Goal: Find contact information: Find contact information

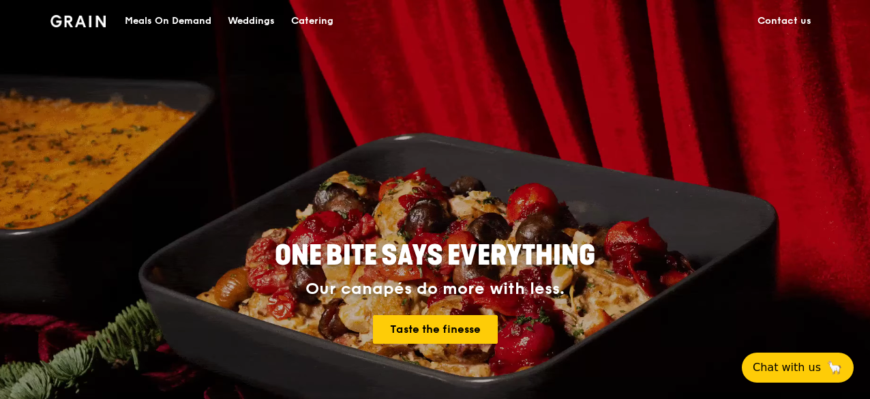
click at [169, 22] on div "Meals On Demand" at bounding box center [168, 21] width 87 height 41
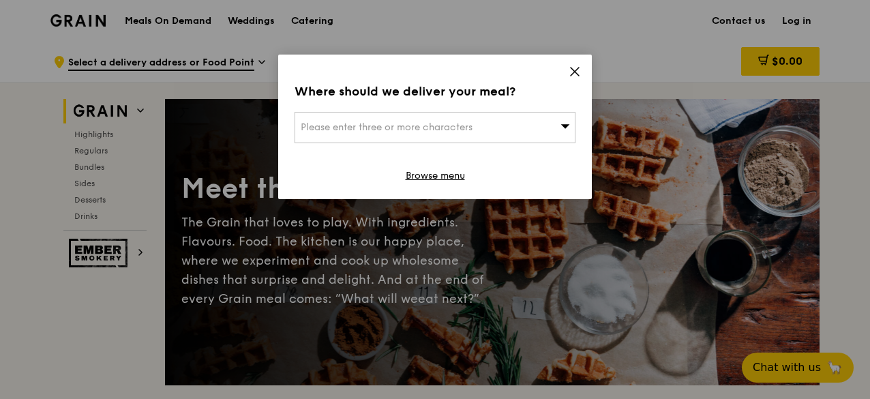
click at [572, 70] on icon at bounding box center [574, 71] width 12 height 12
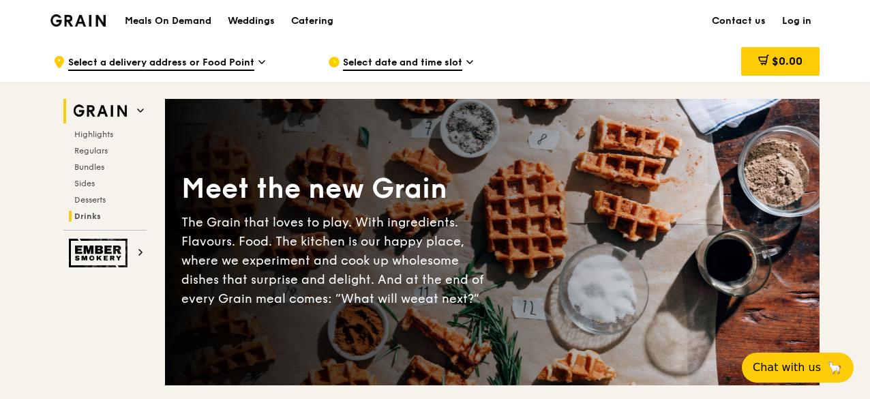
click at [78, 216] on span "Drinks" at bounding box center [87, 216] width 27 height 10
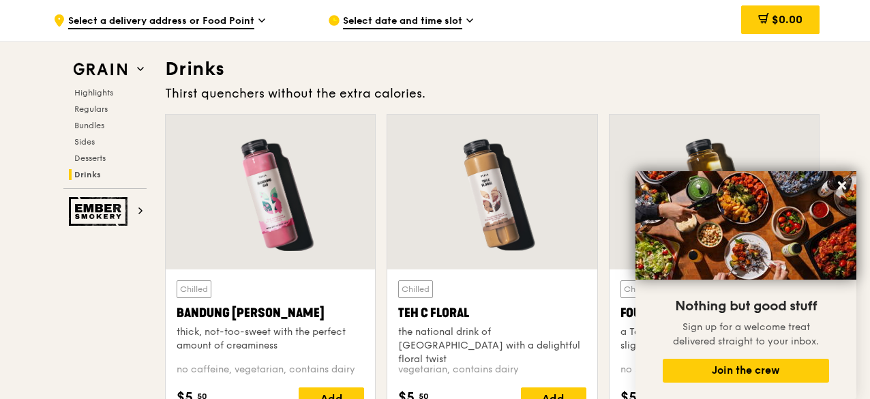
scroll to position [4707, 0]
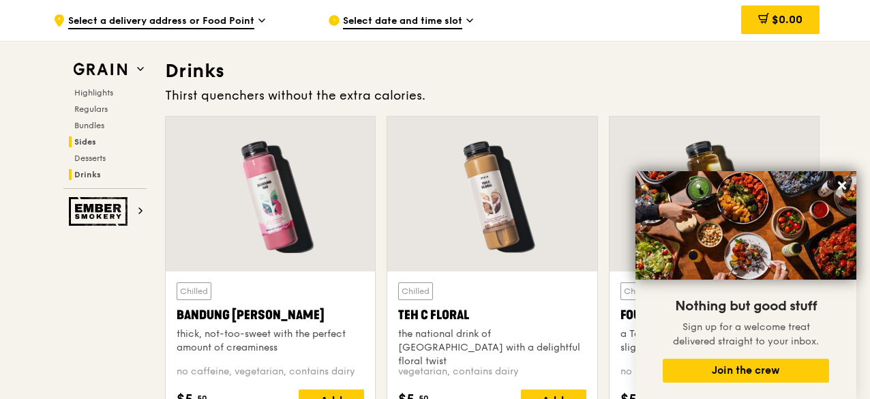
click at [89, 145] on span "Sides" at bounding box center [85, 142] width 22 height 10
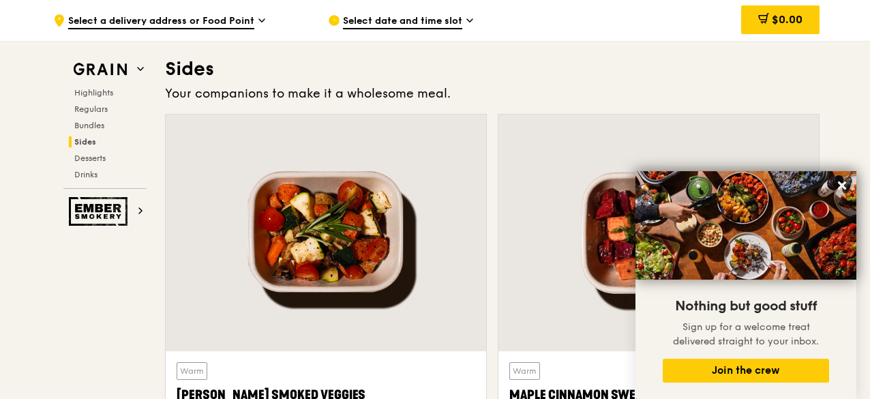
scroll to position [3032, 0]
click at [253, 24] on span "Select a delivery address or Food Point" at bounding box center [161, 21] width 186 height 15
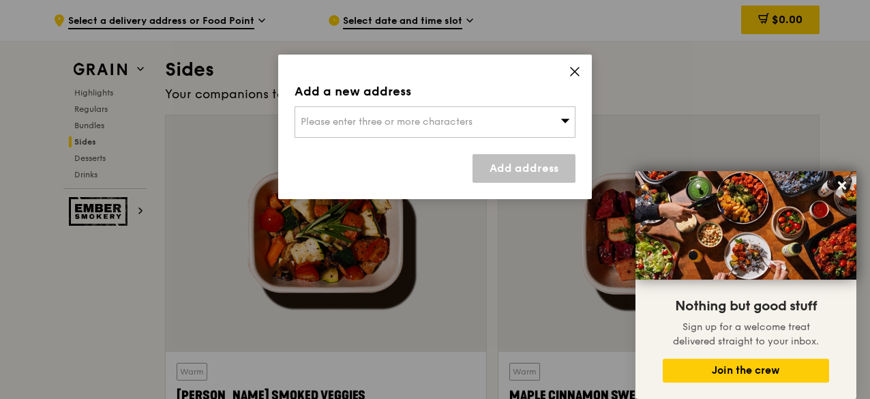
click at [574, 129] on div "Please enter three or more characters" at bounding box center [434, 121] width 281 height 31
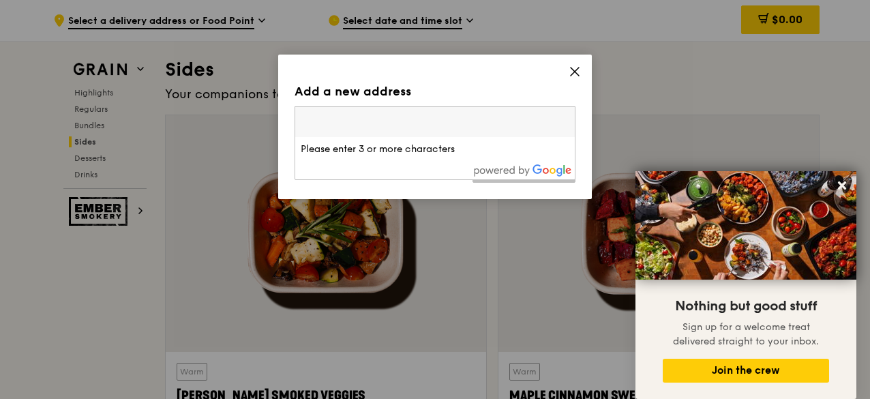
click at [574, 129] on input "search" at bounding box center [434, 122] width 279 height 30
drag, startPoint x: 577, startPoint y: 70, endPoint x: 626, endPoint y: 51, distance: 52.7
click at [626, 51] on div "Add a new address Please enter three or more characters Please enter 3 or more …" at bounding box center [435, 199] width 870 height 399
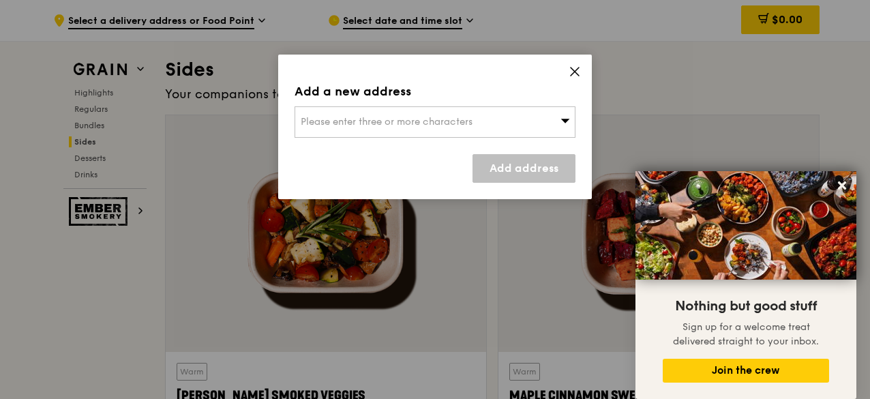
click at [571, 70] on icon at bounding box center [574, 71] width 12 height 12
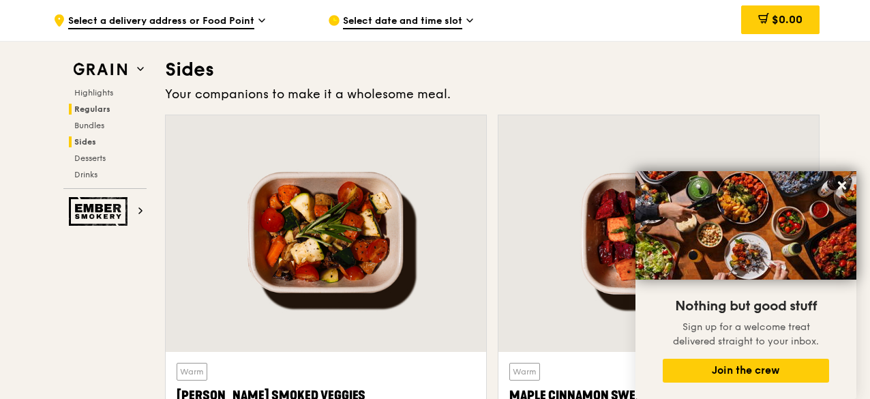
click at [82, 106] on span "Regulars" at bounding box center [92, 109] width 36 height 10
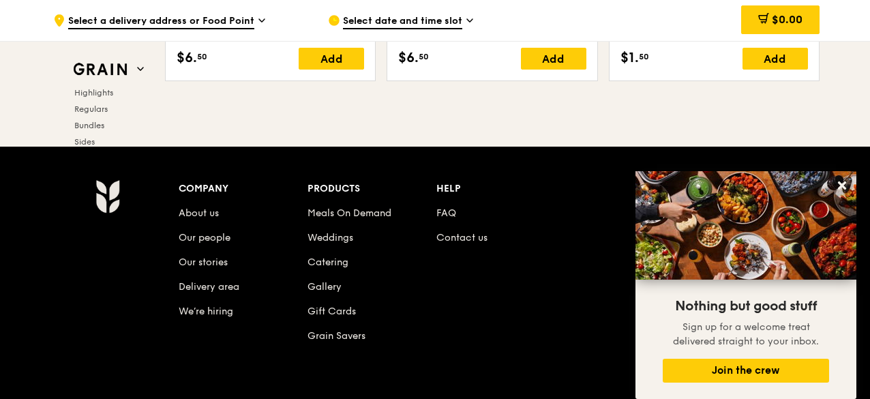
scroll to position [5818, 0]
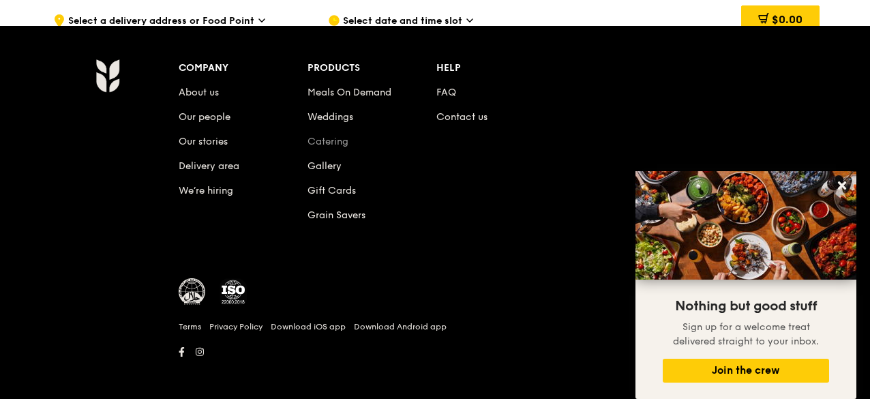
click at [321, 136] on link "Catering" at bounding box center [327, 142] width 41 height 12
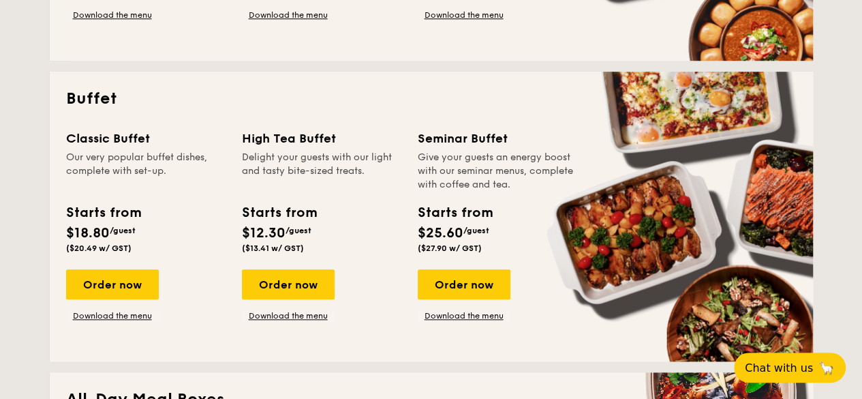
scroll to position [551, 0]
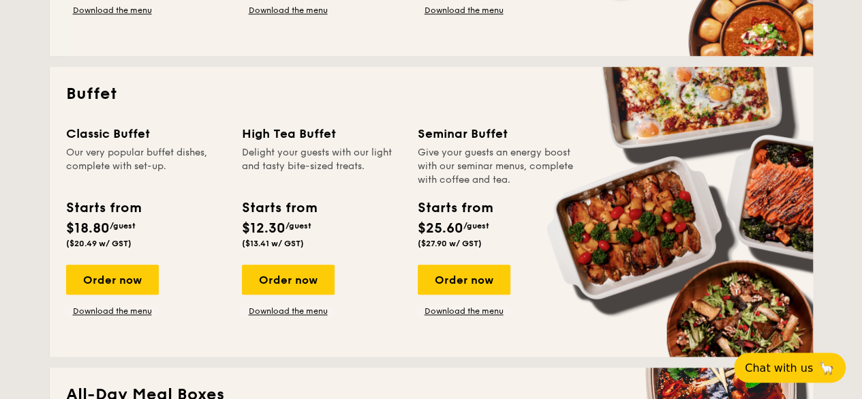
drag, startPoint x: 862, startPoint y: 87, endPoint x: 856, endPoint y: 114, distance: 27.1
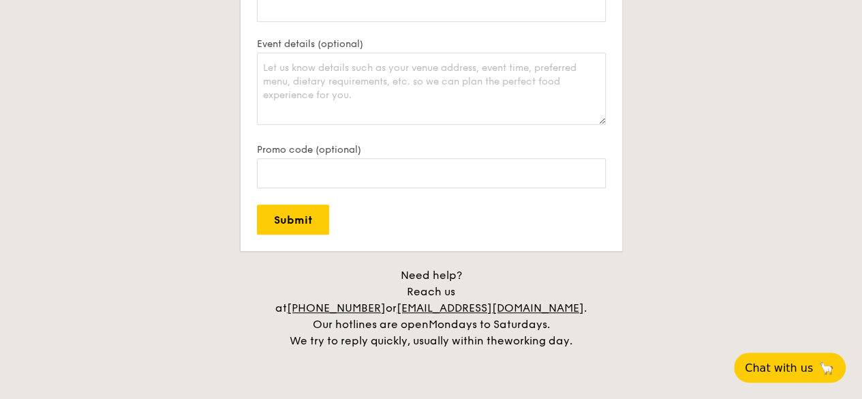
scroll to position [2926, 0]
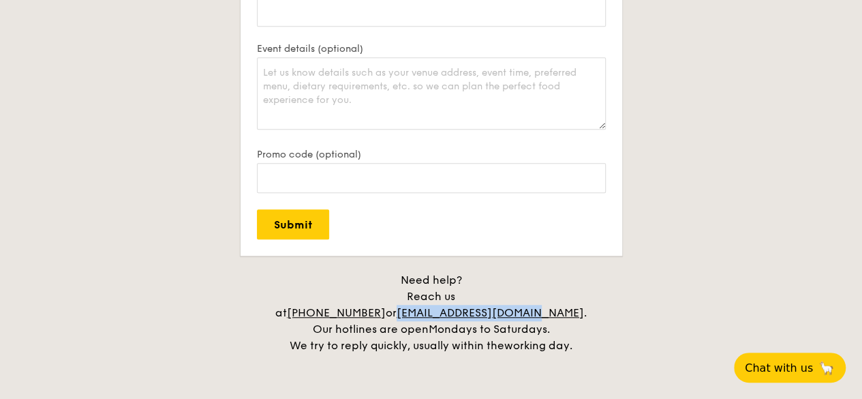
drag, startPoint x: 442, startPoint y: 292, endPoint x: 576, endPoint y: 287, distance: 133.7
click at [576, 287] on div "Need help? Reach us at +65 3163 5335 or concierge@grain.com.sg . Our hotlines a…" at bounding box center [431, 313] width 341 height 82
copy link "concierge@grain.com.sg"
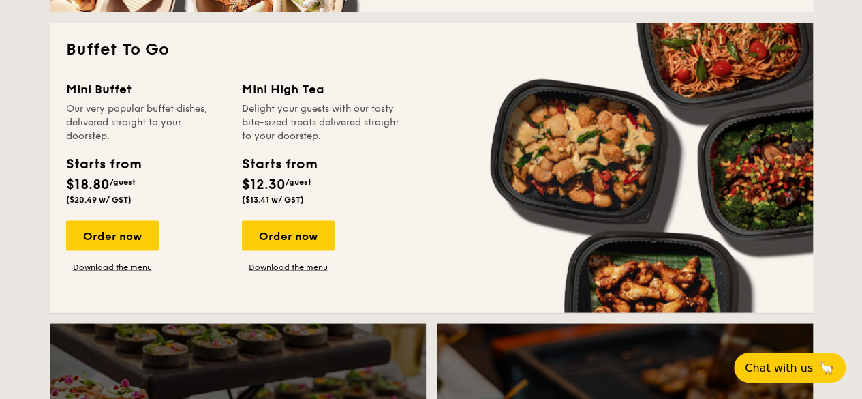
scroll to position [1179, 0]
